Goal: Task Accomplishment & Management: Manage account settings

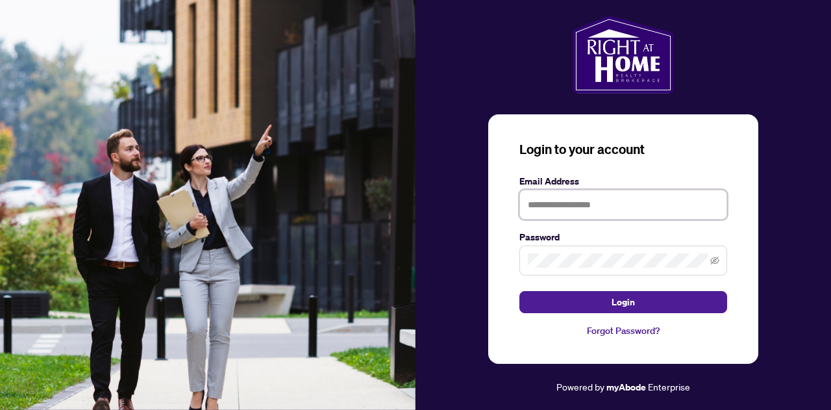
click at [608, 216] on input "text" at bounding box center [623, 205] width 208 height 30
type input "**********"
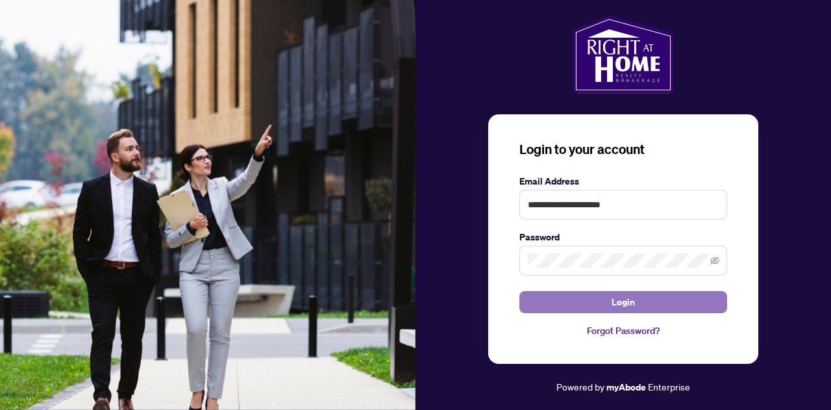
click at [608, 303] on button "Login" at bounding box center [623, 302] width 208 height 22
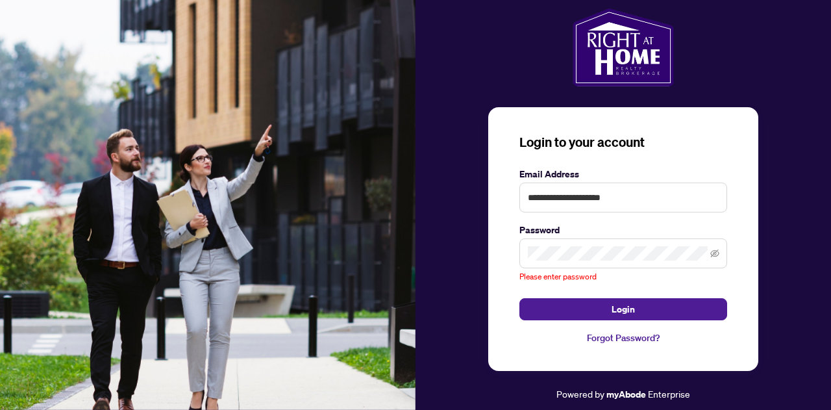
click at [614, 336] on link "Forgot Password?" at bounding box center [623, 337] width 208 height 14
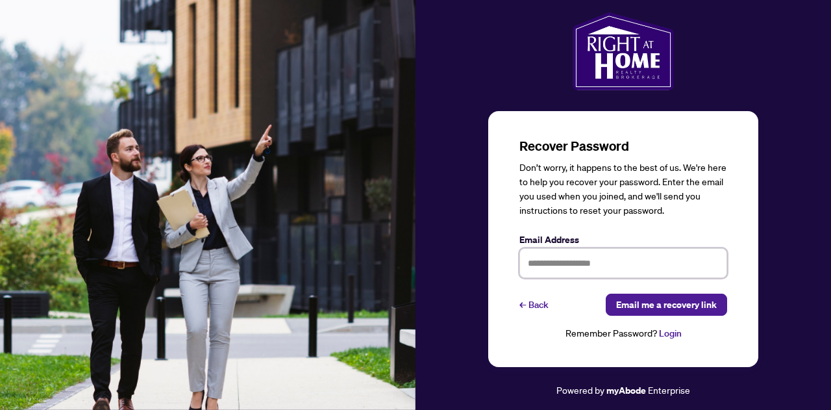
click at [584, 267] on input "text" at bounding box center [623, 263] width 208 height 30
type input "**********"
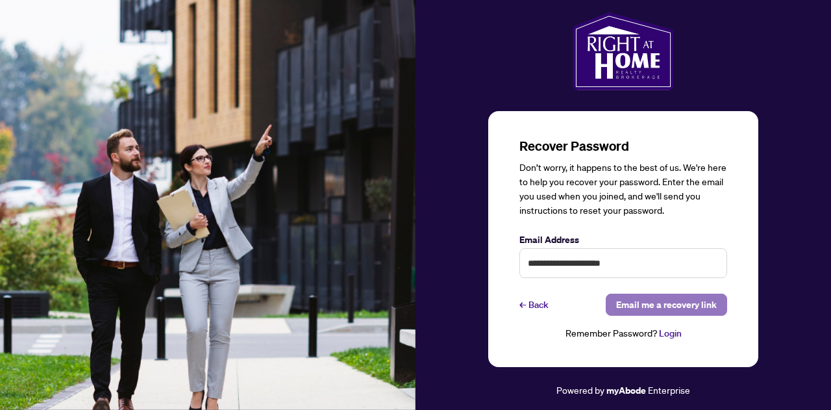
click at [648, 310] on span "Email me a recovery link" at bounding box center [666, 304] width 101 height 21
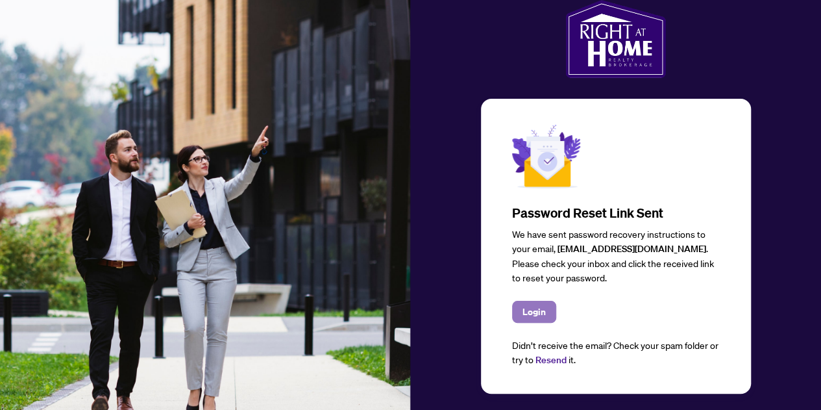
click at [536, 315] on span "Login" at bounding box center [534, 311] width 23 height 21
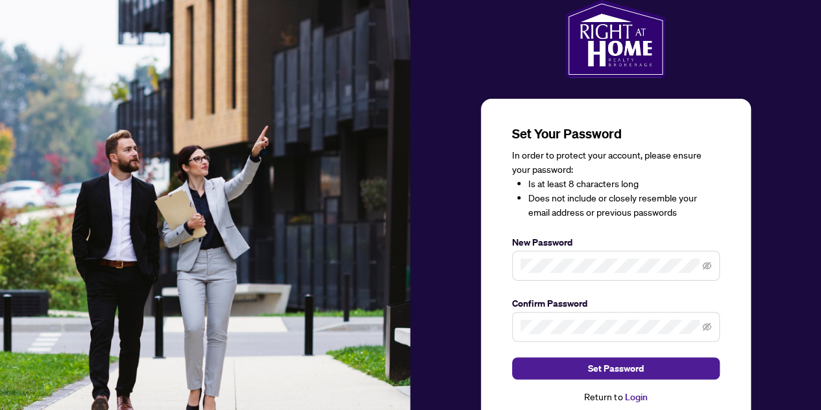
click at [597, 286] on div "Set Your Password In order to protect your account, please ensure your password…" at bounding box center [616, 265] width 208 height 280
click at [708, 267] on icon "eye-invisible" at bounding box center [706, 265] width 9 height 9
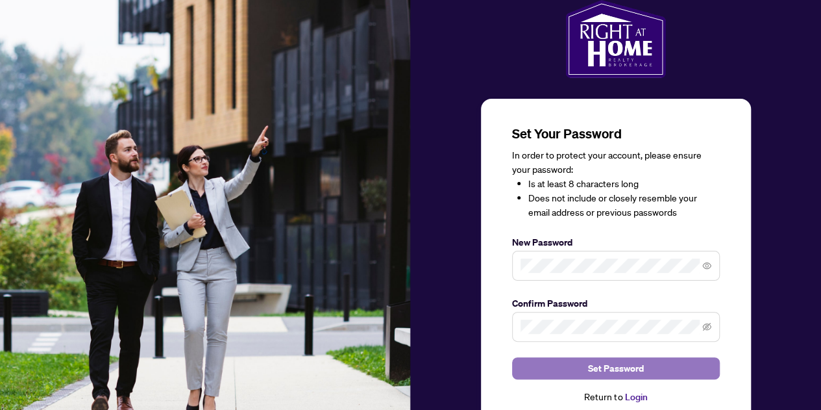
click at [588, 362] on span "Set Password" at bounding box center [616, 368] width 56 height 21
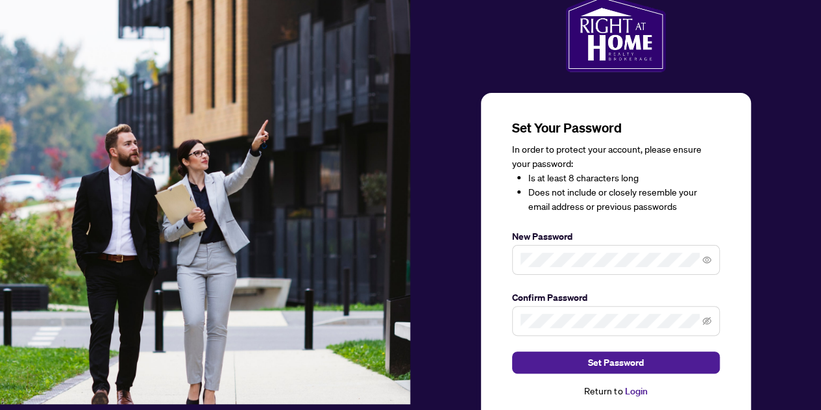
scroll to position [6, 0]
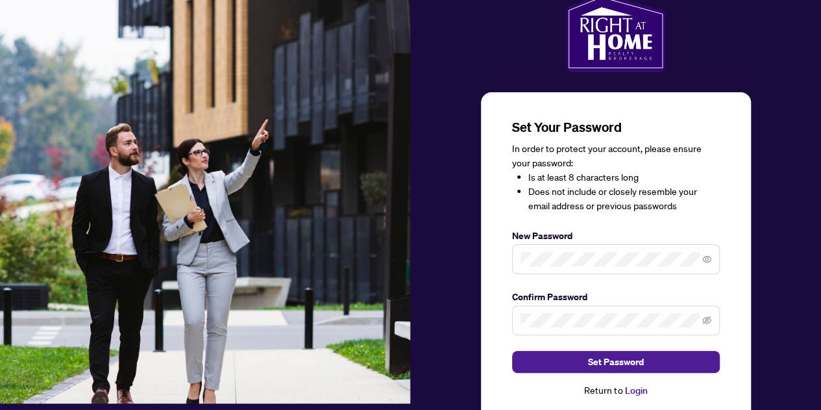
click at [713, 262] on span at bounding box center [616, 259] width 208 height 30
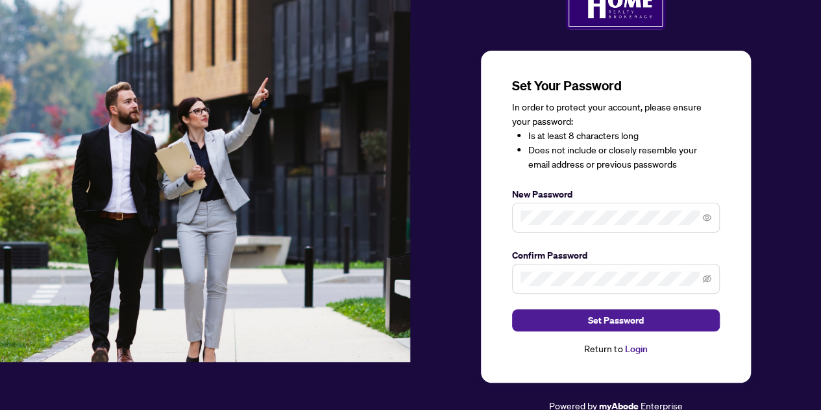
click at [792, 309] on div "Set Your Password In order to protect your account, please ensure your password…" at bounding box center [616, 182] width 411 height 461
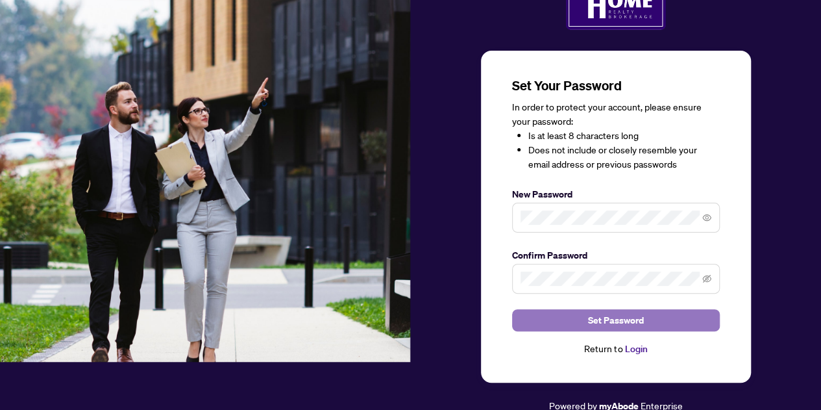
click at [586, 325] on button "Set Password" at bounding box center [616, 320] width 208 height 22
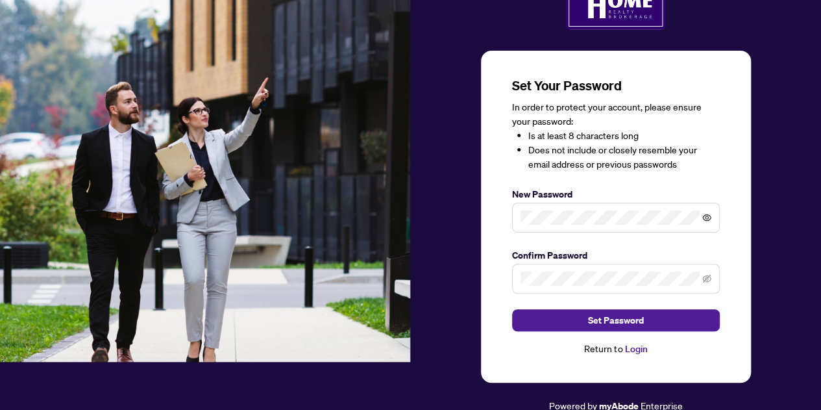
click at [705, 214] on icon "eye" at bounding box center [707, 217] width 9 height 6
click at [705, 214] on icon "eye-invisible" at bounding box center [707, 218] width 9 height 8
click at [705, 214] on icon "eye" at bounding box center [707, 217] width 9 height 6
click at [753, 237] on div "Set Your Password In order to protect your account, please ensure your password…" at bounding box center [616, 182] width 411 height 461
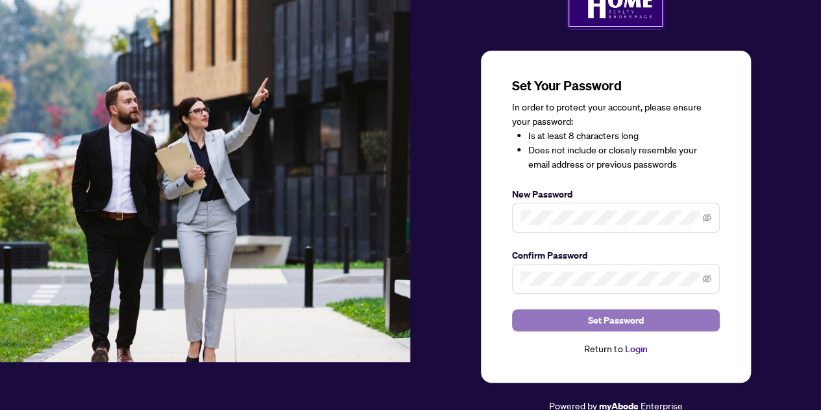
click at [578, 315] on button "Set Password" at bounding box center [616, 320] width 208 height 22
click at [588, 320] on span "Set Password" at bounding box center [616, 320] width 56 height 21
click at [606, 320] on span "Set Password" at bounding box center [616, 320] width 56 height 21
click at [600, 321] on span "Set Password" at bounding box center [616, 320] width 56 height 21
